Goal: Register for event/course

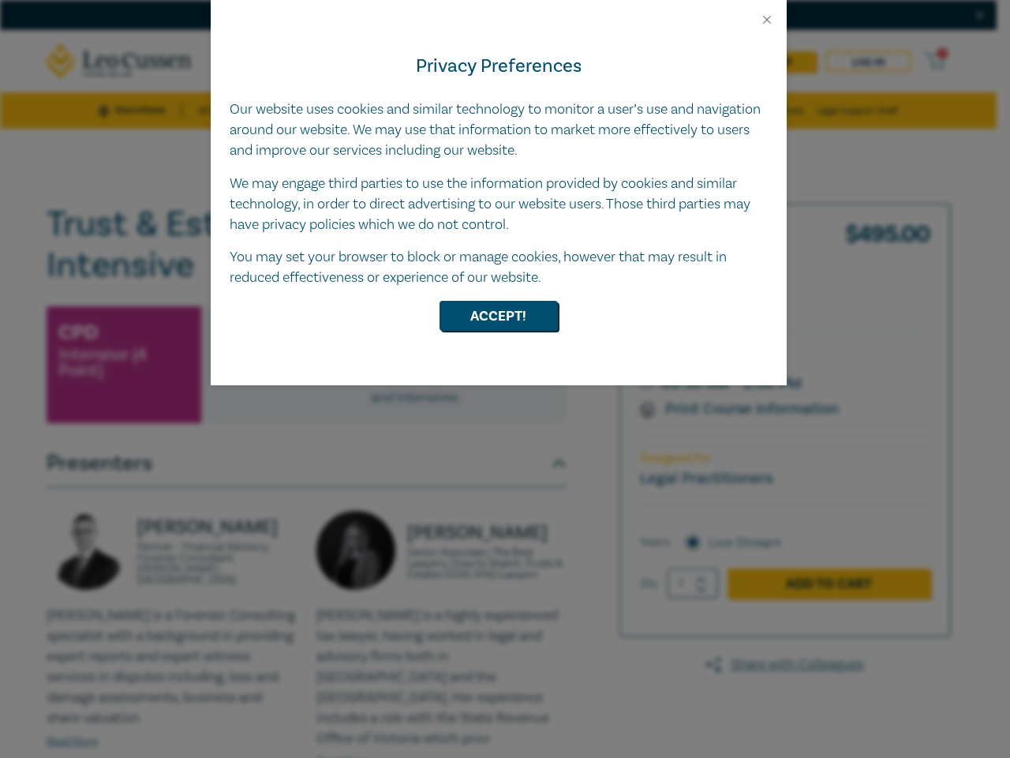
click at [505, 379] on div "Privacy Preferences Our website uses cookies and similar technology to monitor …" at bounding box center [499, 206] width 576 height 358
click at [767, 20] on button "Close" at bounding box center [767, 20] width 14 height 14
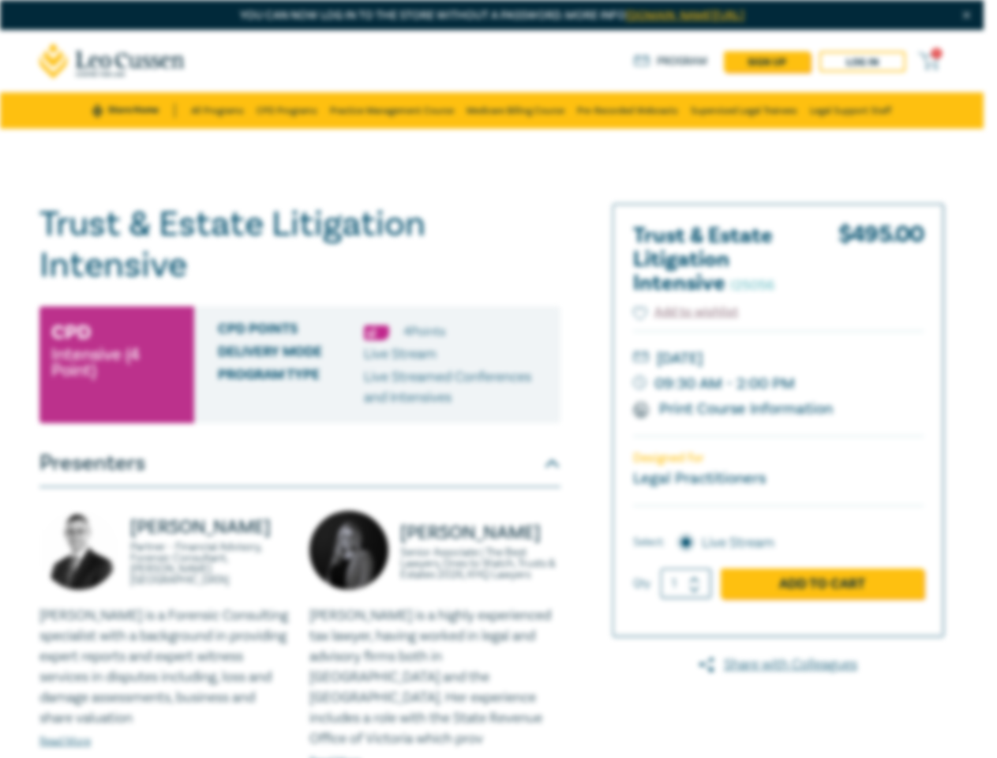
click at [499, 316] on div "CPD Points 4 Point s Delivery Mode Live Stream Program type Live Streamed Confe…" at bounding box center [377, 364] width 366 height 117
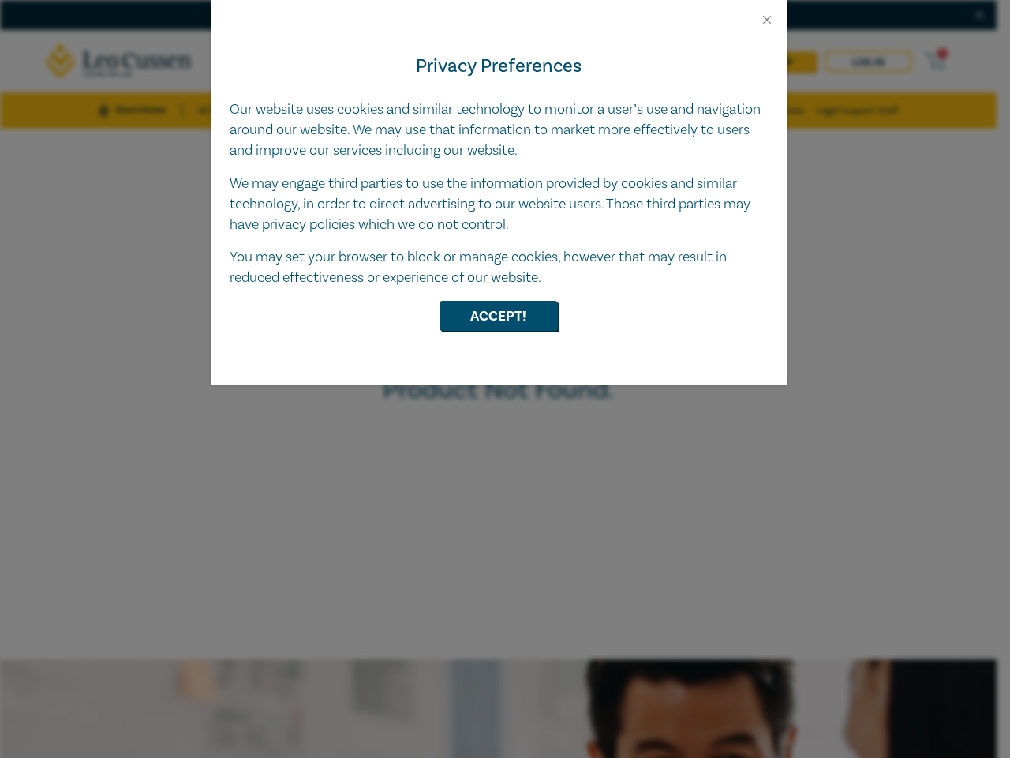
click at [505, 379] on div "Privacy Preferences Our website uses cookies and similar technology to monitor …" at bounding box center [499, 206] width 576 height 358
click at [767, 20] on button "Close" at bounding box center [767, 20] width 14 height 14
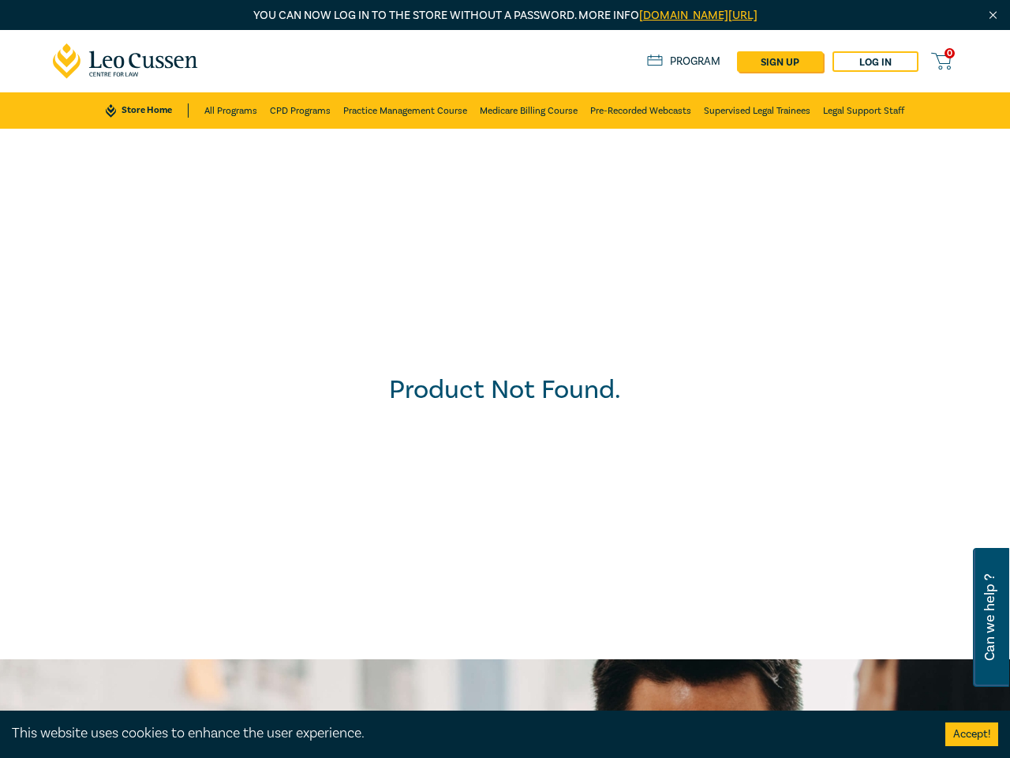
click at [499, 316] on div "Product Not Found." at bounding box center [505, 394] width 1026 height 546
